Goal: Use online tool/utility: Utilize a website feature to perform a specific function

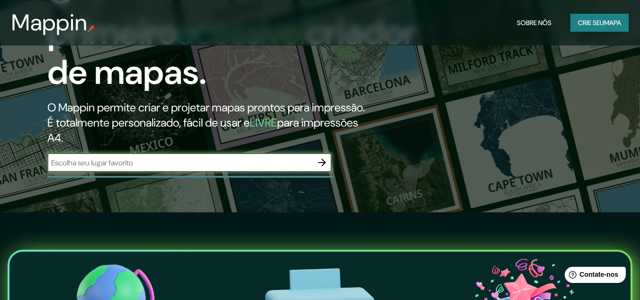
scroll to position [95, 0]
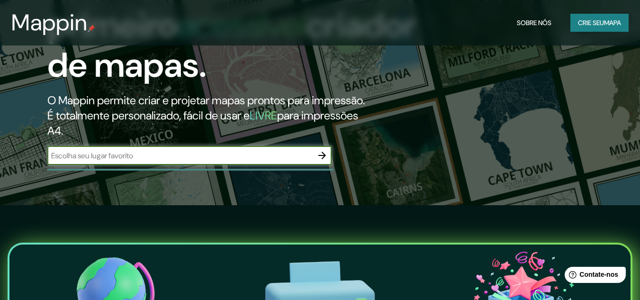
click at [206, 161] on input "text" at bounding box center [179, 155] width 265 height 11
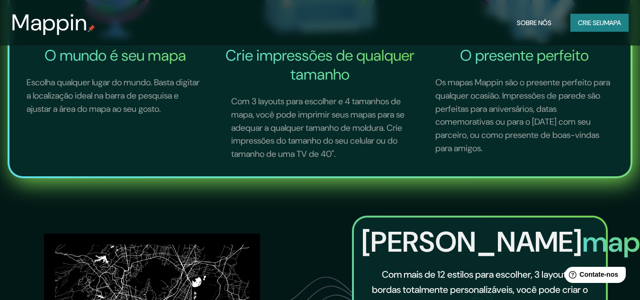
scroll to position [521, 0]
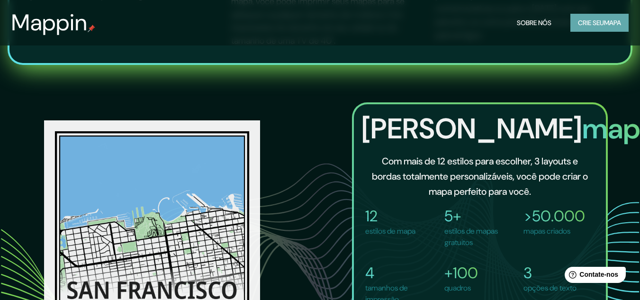
click at [604, 25] on font "mapa" at bounding box center [612, 22] width 17 height 9
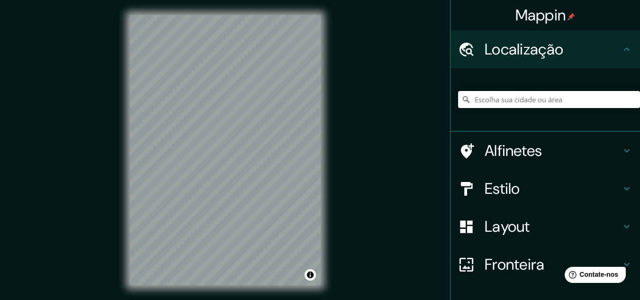
click at [484, 97] on input "Escolha sua cidade ou área" at bounding box center [549, 99] width 182 height 17
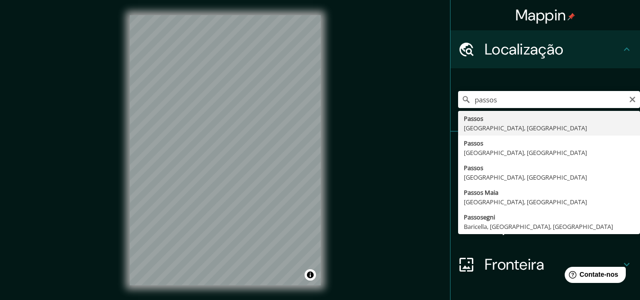
type input "Passos, [GEOGRAPHIC_DATA], [GEOGRAPHIC_DATA]"
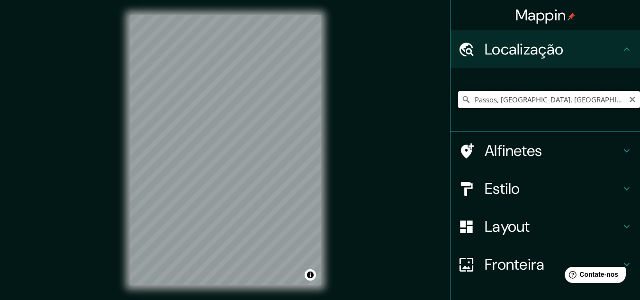
click at [571, 102] on input "Passos, [GEOGRAPHIC_DATA], [GEOGRAPHIC_DATA]" at bounding box center [549, 99] width 182 height 17
click at [593, 96] on input "Passos, [GEOGRAPHIC_DATA], [GEOGRAPHIC_DATA]" at bounding box center [549, 99] width 182 height 17
click at [629, 97] on icon "Claro" at bounding box center [633, 100] width 8 height 8
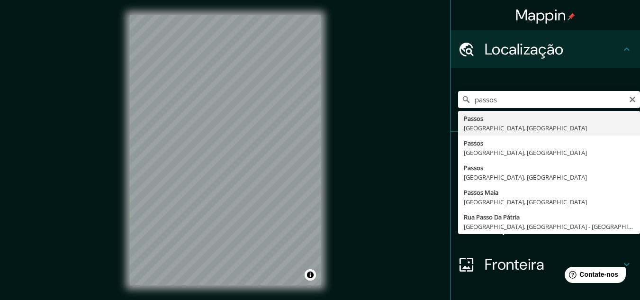
type input "Passos, [GEOGRAPHIC_DATA], [GEOGRAPHIC_DATA]"
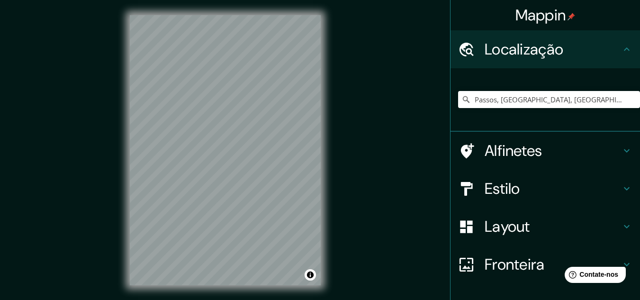
click at [501, 189] on font "Estilo" at bounding box center [503, 189] width 36 height 20
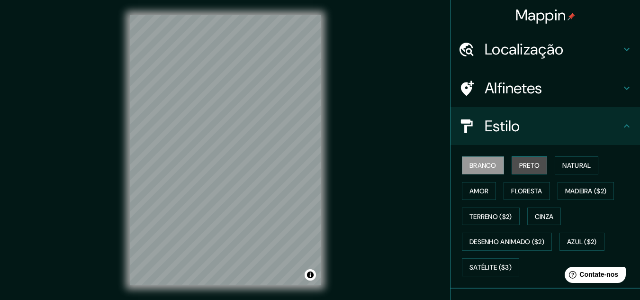
click at [525, 168] on font "Preto" at bounding box center [529, 165] width 21 height 9
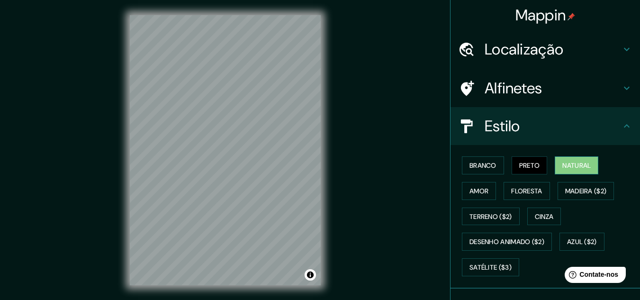
click at [570, 166] on font "Natural" at bounding box center [576, 165] width 28 height 9
click at [475, 162] on font "Branco" at bounding box center [483, 165] width 27 height 9
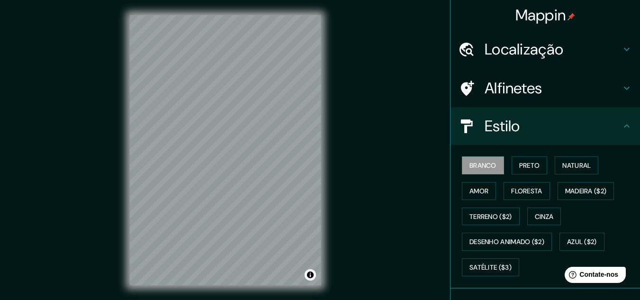
click at [516, 128] on h4 "Estilo" at bounding box center [553, 126] width 136 height 19
click at [626, 127] on div "Estilo" at bounding box center [546, 126] width 190 height 38
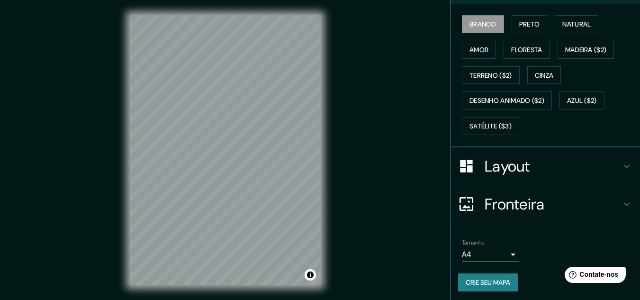
scroll to position [142, 0]
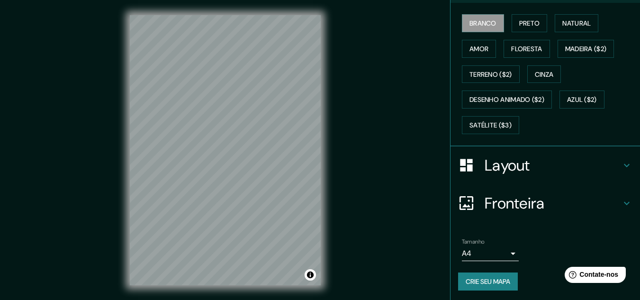
click at [579, 163] on h4 "Layout" at bounding box center [553, 165] width 136 height 19
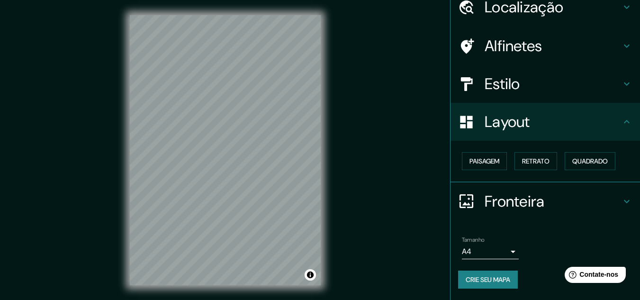
scroll to position [42, 0]
click at [533, 213] on div "Fronteira" at bounding box center [546, 202] width 190 height 38
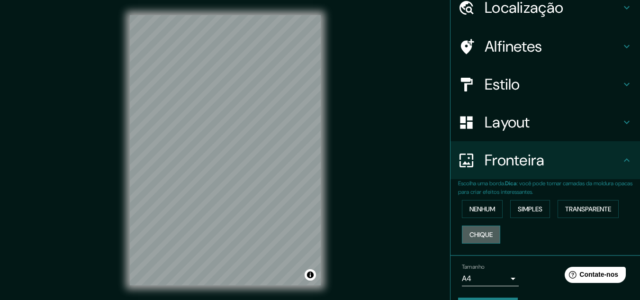
click at [470, 235] on font "Chique" at bounding box center [481, 234] width 23 height 9
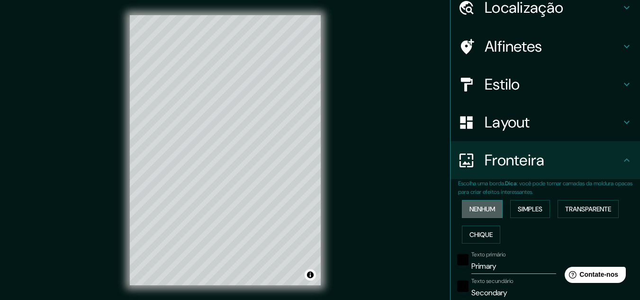
click at [472, 202] on button "Nenhum" at bounding box center [482, 209] width 41 height 18
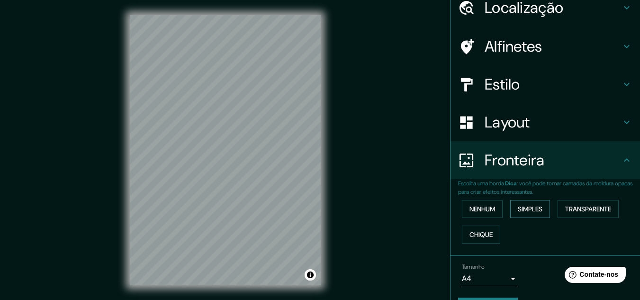
scroll to position [0, 0]
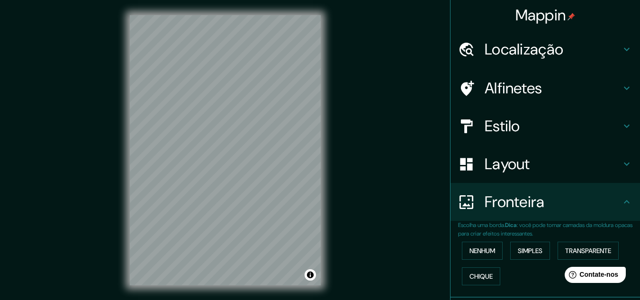
click at [532, 58] on font "Localização" at bounding box center [524, 49] width 79 height 20
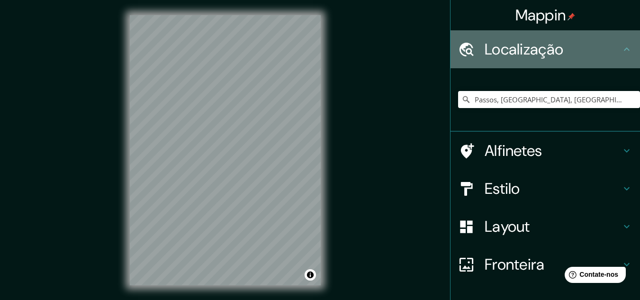
click at [532, 58] on font "Localização" at bounding box center [524, 49] width 79 height 20
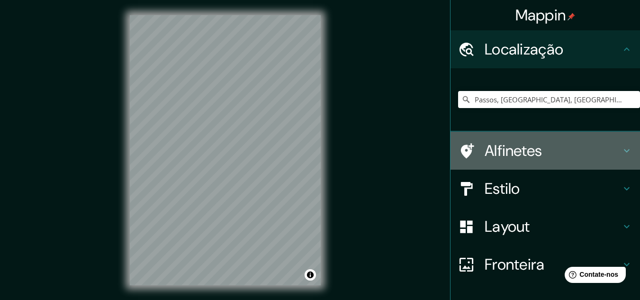
click at [497, 165] on div "Alfinetes" at bounding box center [546, 151] width 190 height 38
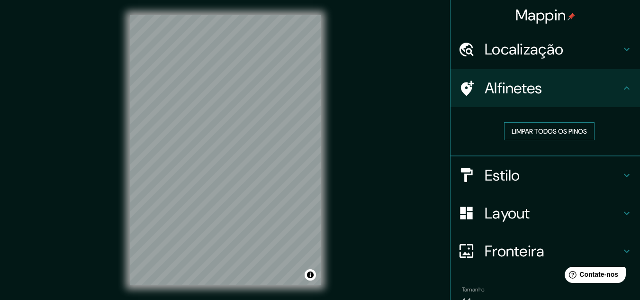
click at [541, 126] on font "Limpar todos os pinos" at bounding box center [549, 131] width 75 height 12
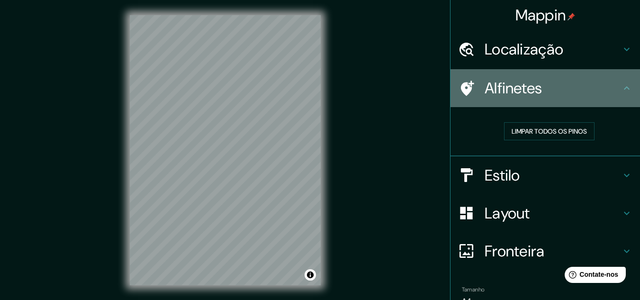
click at [487, 74] on div "Alfinetes" at bounding box center [546, 88] width 190 height 38
click at [461, 84] on icon at bounding box center [466, 88] width 17 height 17
